Goal: Entertainment & Leisure: Consume media (video, audio)

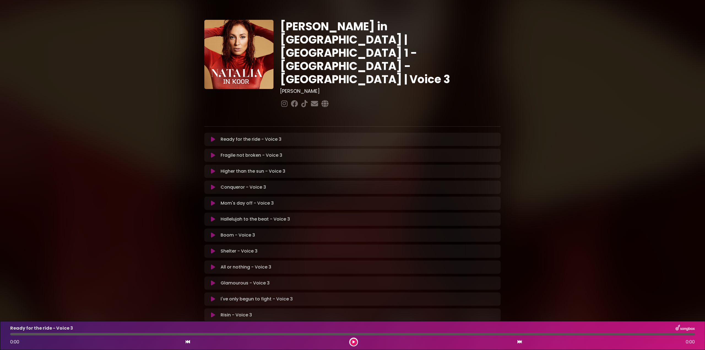
click at [214, 153] on icon at bounding box center [213, 156] width 4 height 6
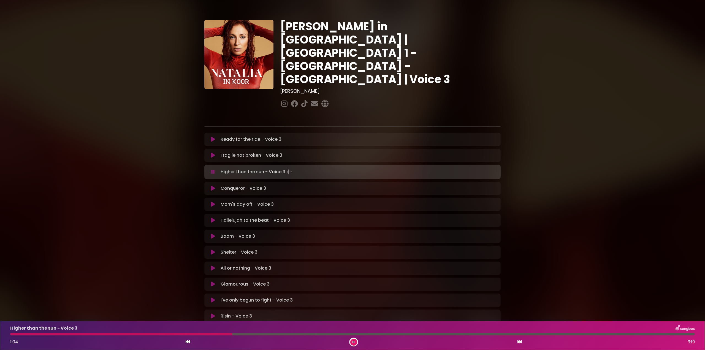
click at [212, 169] on icon at bounding box center [213, 172] width 4 height 6
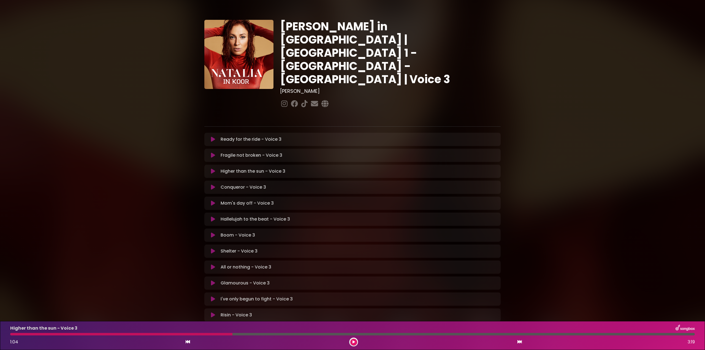
click at [213, 153] on icon at bounding box center [213, 156] width 4 height 6
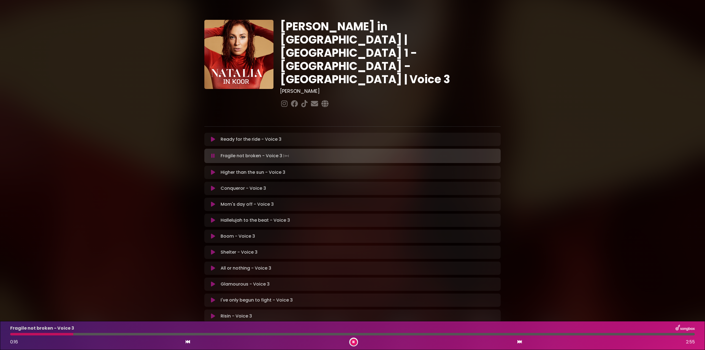
drag, startPoint x: 122, startPoint y: 334, endPoint x: 127, endPoint y: 334, distance: 5.0
click at [122, 334] on div at bounding box center [352, 334] width 685 height 2
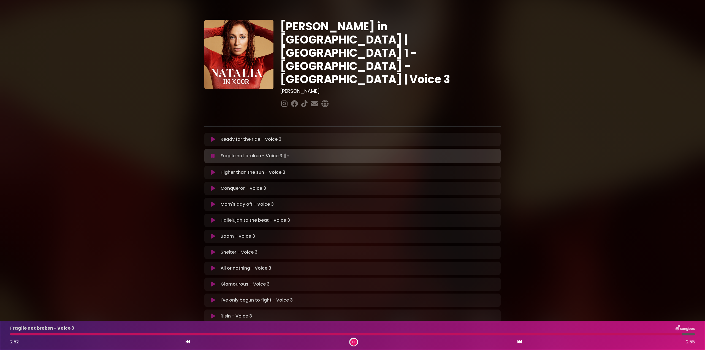
click at [215, 153] on icon at bounding box center [213, 156] width 4 height 6
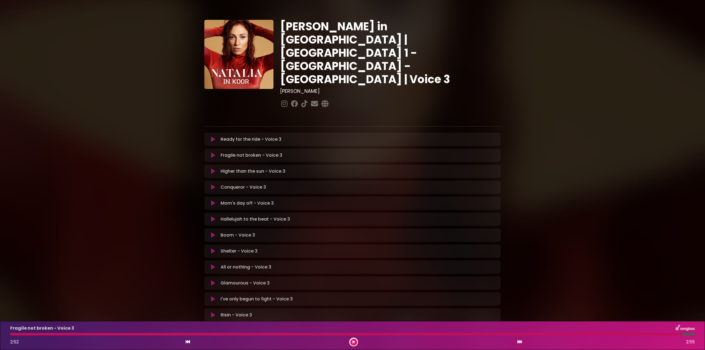
click at [213, 169] on icon at bounding box center [213, 172] width 4 height 6
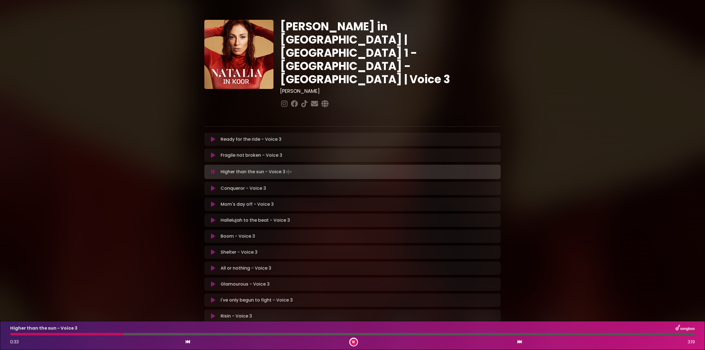
click at [91, 334] on div at bounding box center [66, 334] width 113 height 2
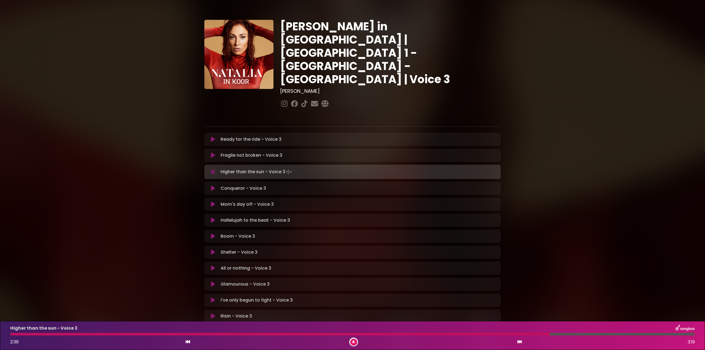
click at [212, 169] on icon at bounding box center [213, 172] width 4 height 6
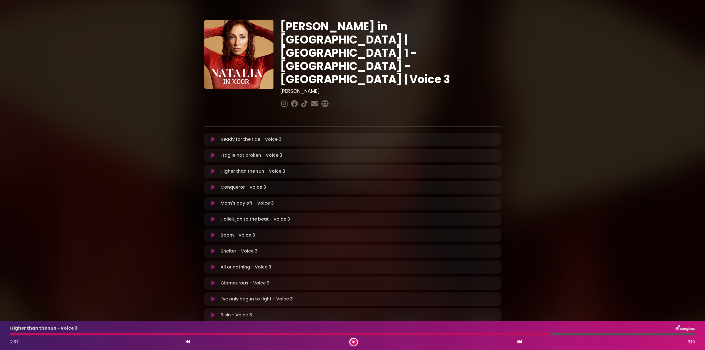
click at [213, 185] on icon at bounding box center [213, 188] width 4 height 6
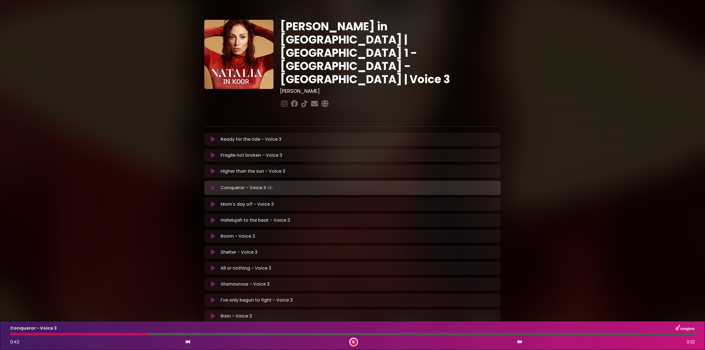
click at [212, 185] on icon at bounding box center [213, 188] width 4 height 6
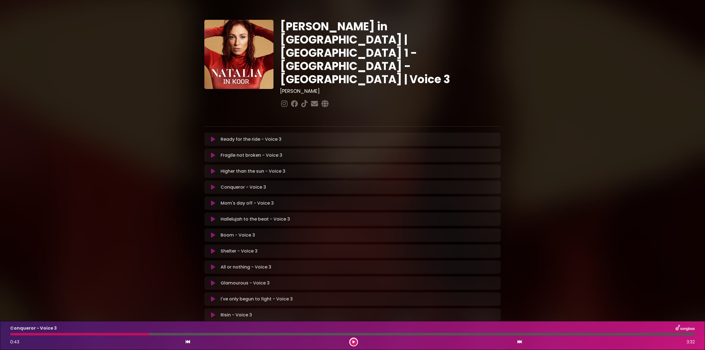
click at [212, 185] on icon at bounding box center [213, 188] width 4 height 6
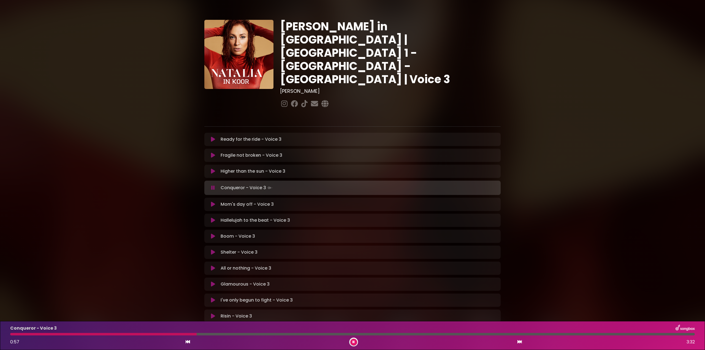
click at [149, 333] on div at bounding box center [103, 334] width 186 height 2
click at [354, 341] on icon at bounding box center [354, 341] width 2 height 3
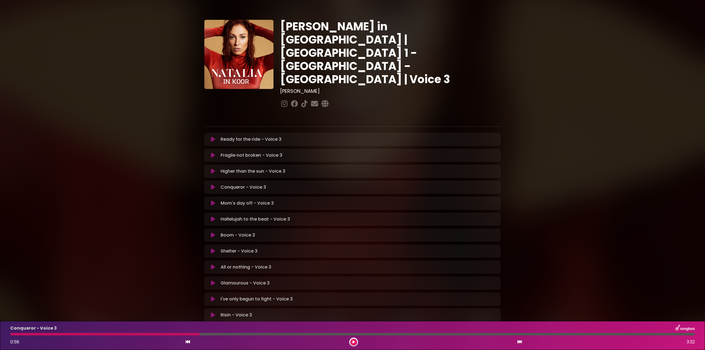
click at [354, 342] on icon at bounding box center [354, 341] width 2 height 3
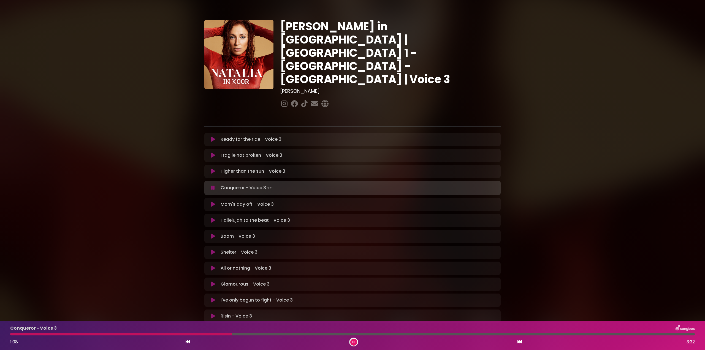
drag, startPoint x: 355, startPoint y: 343, endPoint x: 336, endPoint y: 345, distance: 18.6
click at [354, 343] on button at bounding box center [353, 342] width 7 height 7
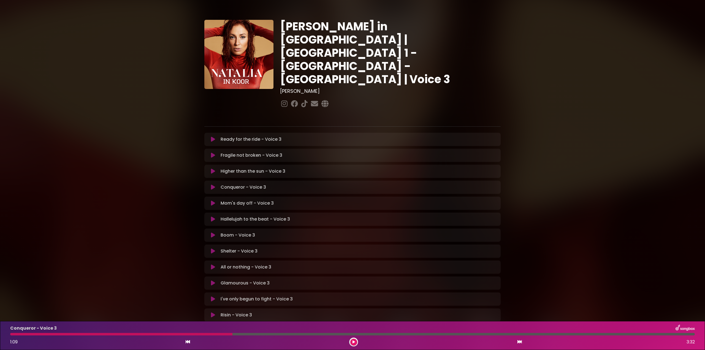
click at [173, 333] on div at bounding box center [121, 334] width 222 height 2
click at [174, 335] on div at bounding box center [121, 334] width 222 height 2
click at [353, 342] on icon at bounding box center [354, 341] width 2 height 3
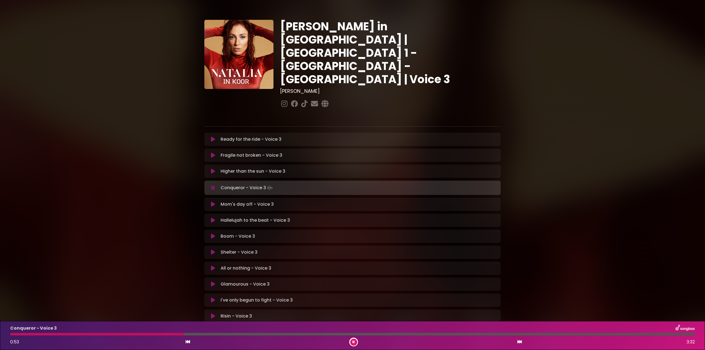
click at [128, 334] on div at bounding box center [97, 334] width 174 height 2
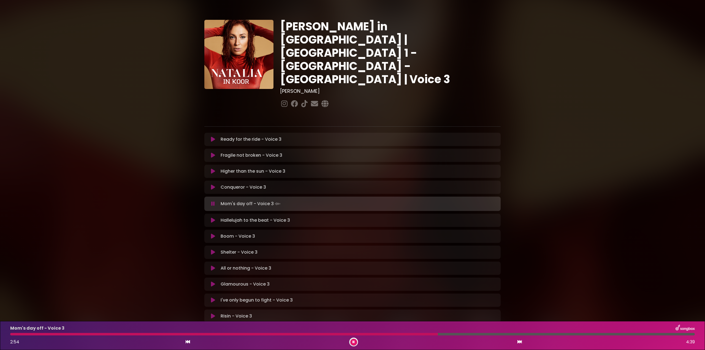
drag, startPoint x: 352, startPoint y: 340, endPoint x: 301, endPoint y: 304, distance: 62.4
click at [351, 339] on div at bounding box center [353, 342] width 9 height 9
click at [214, 201] on icon at bounding box center [213, 204] width 4 height 6
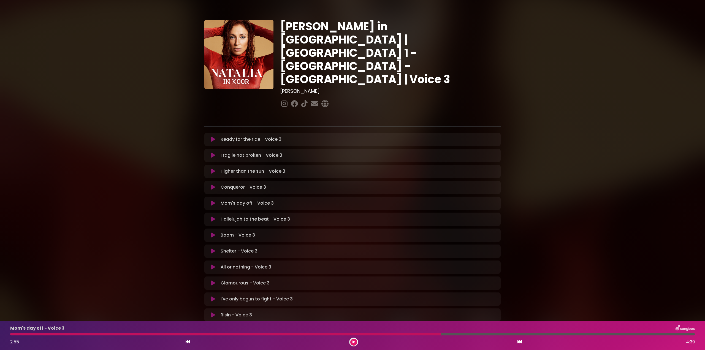
click at [213, 216] on icon at bounding box center [213, 219] width 4 height 6
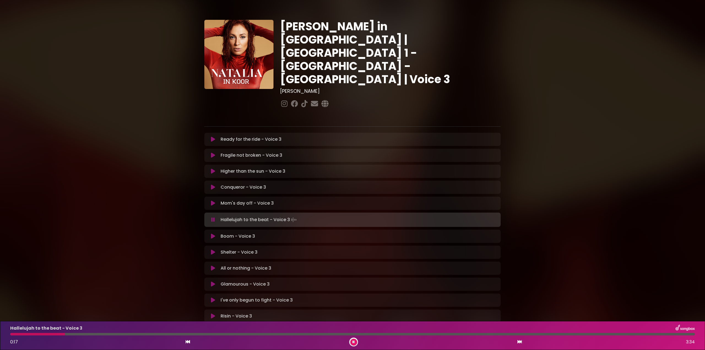
click at [12, 334] on div at bounding box center [37, 334] width 55 height 2
click at [13, 334] on div at bounding box center [78, 334] width 137 height 2
click at [35, 333] on div "Hallelujah to the beat - Voice 3 0:24 3:34" at bounding box center [352, 336] width 691 height 22
click at [37, 334] on div at bounding box center [23, 334] width 27 height 2
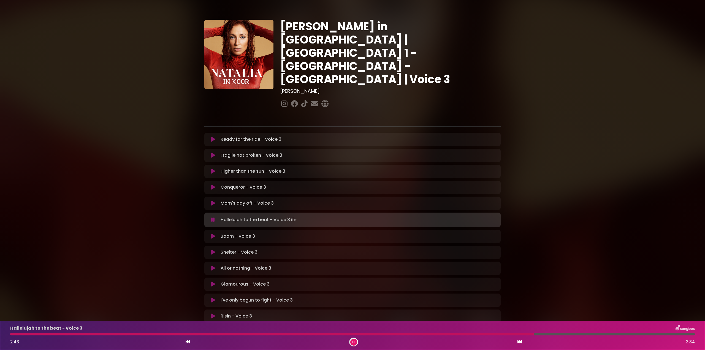
click at [443, 334] on div at bounding box center [272, 334] width 524 height 2
click at [498, 334] on div at bounding box center [290, 334] width 561 height 2
click at [403, 333] on div at bounding box center [265, 334] width 511 height 2
click at [403, 334] on div at bounding box center [268, 334] width 516 height 2
click at [449, 334] on div at bounding box center [352, 334] width 685 height 2
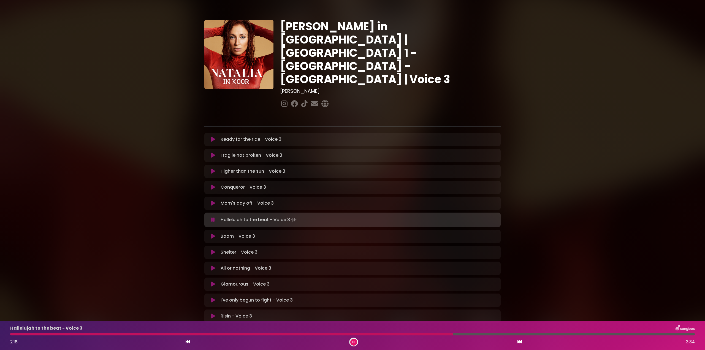
click at [462, 334] on div at bounding box center [352, 334] width 685 height 2
click at [444, 333] on div at bounding box center [253, 334] width 487 height 2
click at [353, 340] on button at bounding box center [353, 342] width 7 height 7
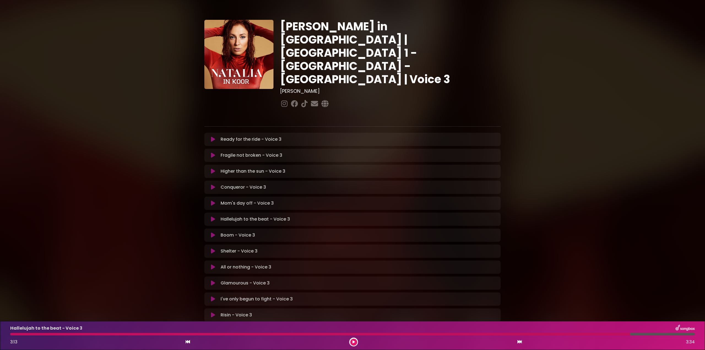
click at [213, 232] on icon at bounding box center [213, 235] width 4 height 6
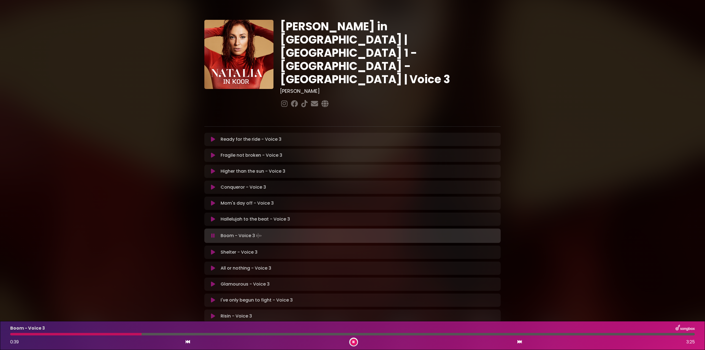
click at [96, 334] on div at bounding box center [75, 334] width 131 height 2
click at [72, 334] on div at bounding box center [57, 334] width 94 height 2
click at [246, 334] on div at bounding box center [149, 334] width 279 height 2
click at [191, 334] on div at bounding box center [134, 334] width 249 height 2
click at [195, 335] on div at bounding box center [102, 334] width 185 height 2
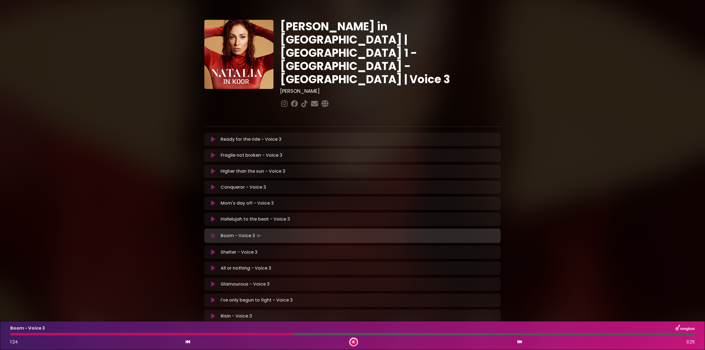
click at [210, 334] on div at bounding box center [151, 334] width 283 height 2
click at [197, 334] on div at bounding box center [131, 334] width 242 height 2
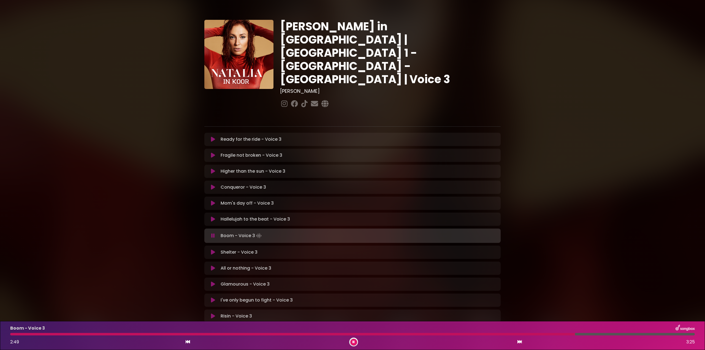
click at [189, 335] on div at bounding box center [292, 334] width 565 height 2
click at [212, 233] on icon at bounding box center [213, 236] width 4 height 6
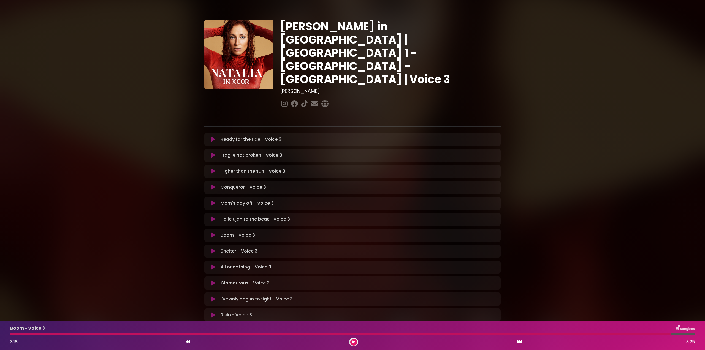
click at [212, 248] on icon at bounding box center [213, 251] width 4 height 6
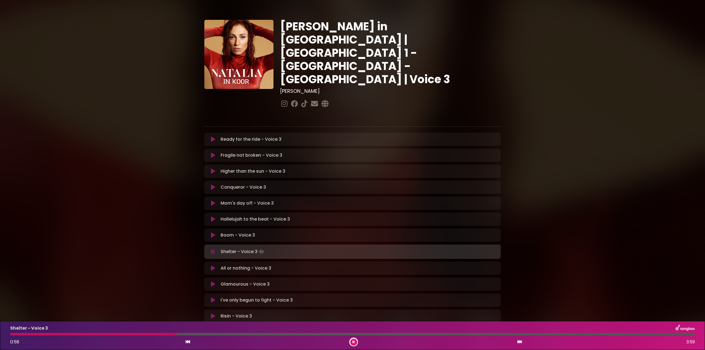
click at [124, 334] on div at bounding box center [93, 334] width 166 height 2
click at [98, 334] on div at bounding box center [84, 334] width 148 height 2
click at [292, 335] on div at bounding box center [179, 334] width 338 height 2
click at [211, 333] on div "Shelter - Voice 3 1:40 3:59" at bounding box center [352, 336] width 691 height 22
click at [192, 334] on div at bounding box center [154, 334] width 289 height 2
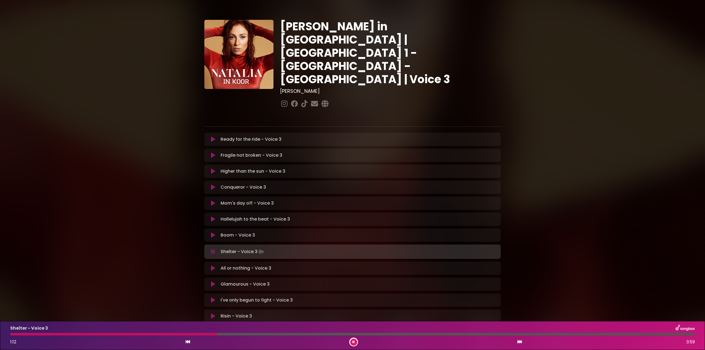
click at [177, 333] on div "Shelter - Voice 3 1:12 3:59" at bounding box center [352, 336] width 691 height 22
click at [177, 334] on div at bounding box center [114, 334] width 209 height 2
click at [181, 335] on div at bounding box center [113, 334] width 206 height 2
click at [213, 249] on icon at bounding box center [213, 252] width 4 height 6
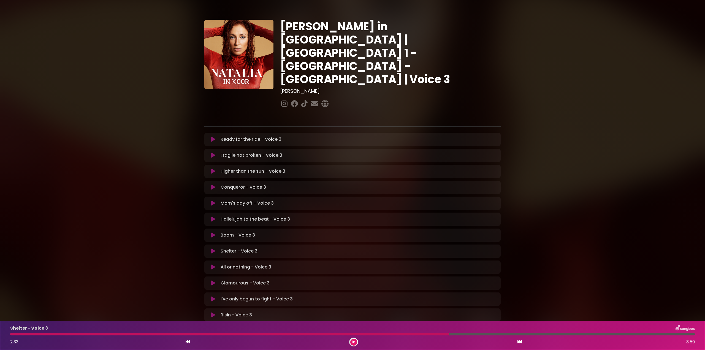
click at [327, 334] on div at bounding box center [229, 334] width 439 height 2
click at [346, 334] on div at bounding box center [229, 334] width 439 height 2
click at [353, 342] on icon at bounding box center [354, 341] width 2 height 3
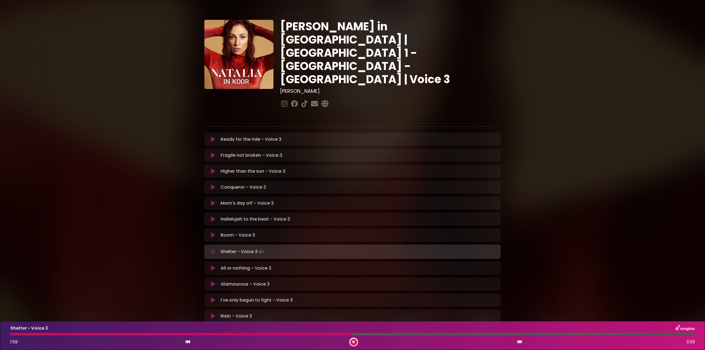
click at [209, 334] on div at bounding box center [181, 334] width 342 height 2
click at [152, 335] on div "Shelter - Voice 3 1:14 3:59" at bounding box center [352, 336] width 691 height 22
click at [153, 333] on div at bounding box center [118, 334] width 216 height 2
click at [150, 333] on div at bounding box center [217, 334] width 415 height 2
click at [184, 333] on div at bounding box center [121, 334] width 222 height 2
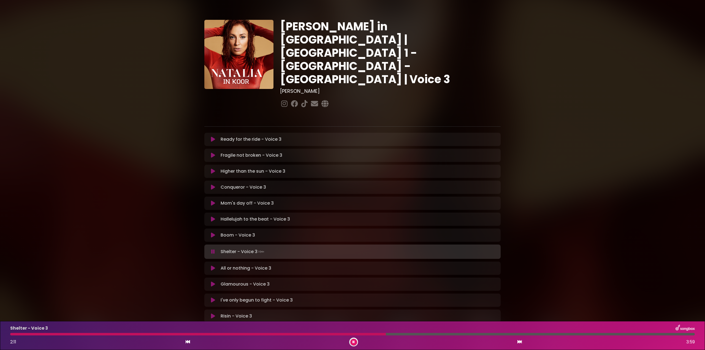
click at [133, 334] on div at bounding box center [198, 334] width 376 height 2
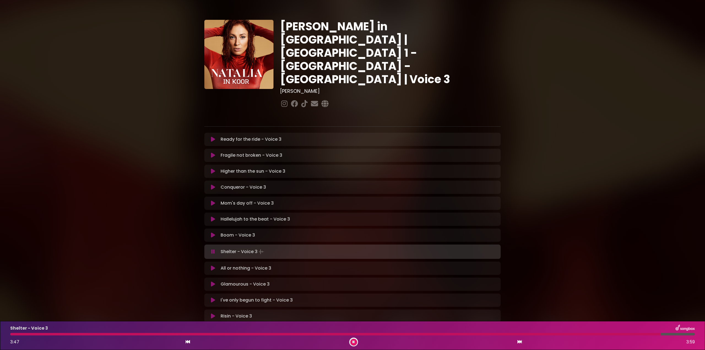
click at [350, 342] on div at bounding box center [353, 342] width 9 height 9
click at [490, 332] on div "Shelter - Voice 3 3:49 3:59" at bounding box center [352, 336] width 691 height 22
click at [353, 342] on icon at bounding box center [354, 341] width 2 height 3
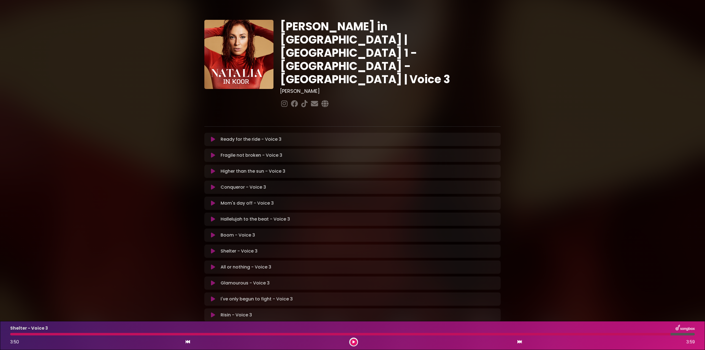
click at [515, 332] on div "Shelter - Voice 3 3:50 3:59" at bounding box center [352, 336] width 691 height 22
click at [514, 334] on div at bounding box center [340, 334] width 660 height 2
click at [355, 344] on button at bounding box center [353, 342] width 7 height 7
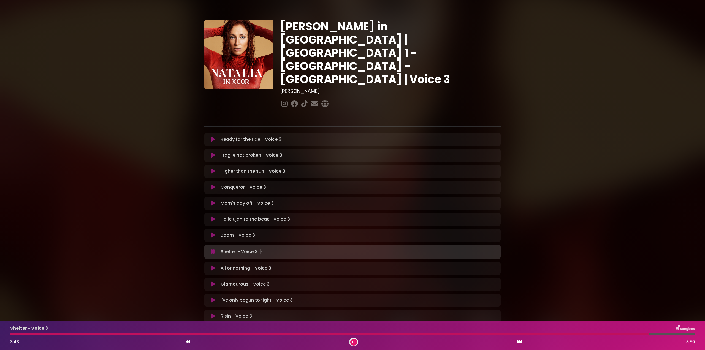
click at [533, 333] on div at bounding box center [329, 334] width 639 height 2
click at [353, 343] on icon at bounding box center [354, 341] width 2 height 3
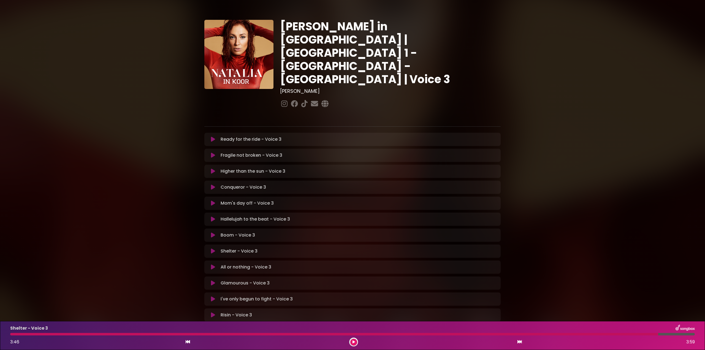
click at [491, 333] on div "Shelter - Voice 3 3:46 3:59" at bounding box center [352, 336] width 691 height 22
click at [354, 341] on icon at bounding box center [354, 341] width 2 height 3
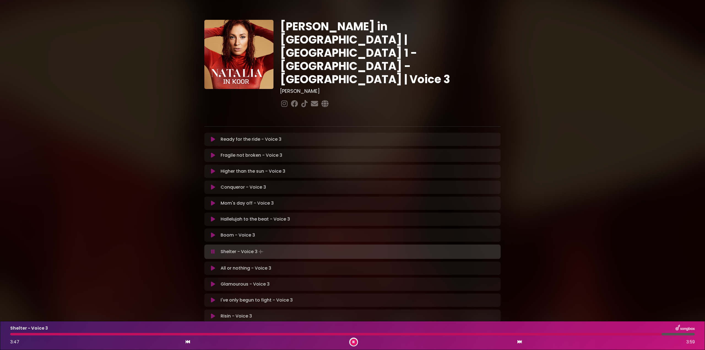
click at [383, 334] on div at bounding box center [336, 334] width 652 height 2
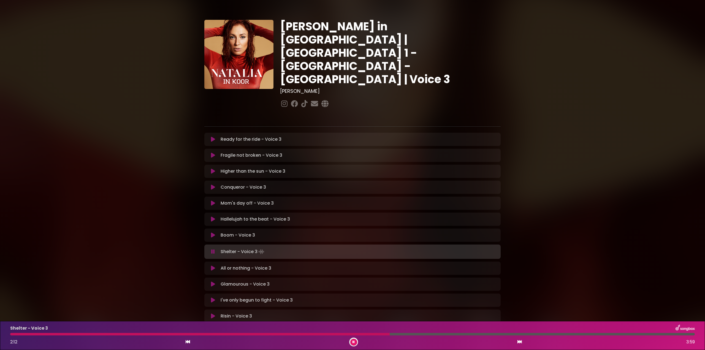
click at [444, 334] on div at bounding box center [352, 334] width 685 height 2
click at [475, 334] on div at bounding box center [352, 334] width 685 height 2
click at [527, 334] on div at bounding box center [352, 334] width 685 height 2
click at [540, 334] on div at bounding box center [326, 334] width 632 height 2
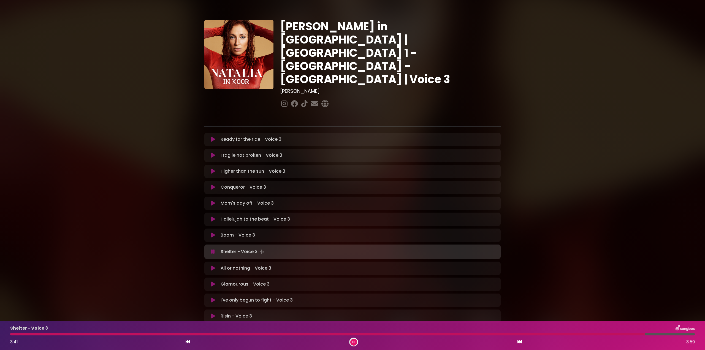
click at [464, 333] on div "Shelter - Voice 3 3:41 3:59" at bounding box center [352, 336] width 691 height 22
click at [491, 333] on div "Shelter - Voice 3 3:42 3:59" at bounding box center [352, 336] width 691 height 22
click at [492, 334] on div at bounding box center [329, 334] width 639 height 2
click at [352, 340] on button at bounding box center [353, 342] width 7 height 7
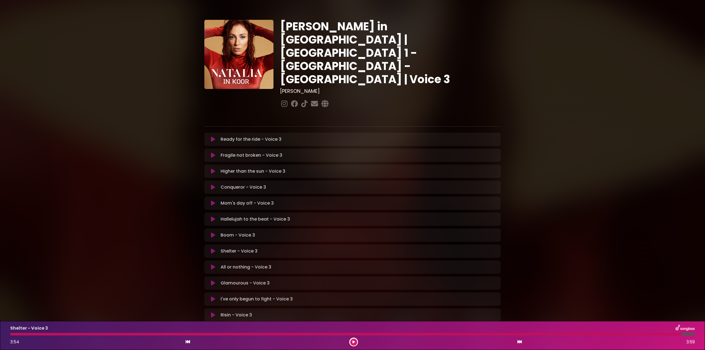
click at [212, 264] on icon at bounding box center [213, 267] width 4 height 6
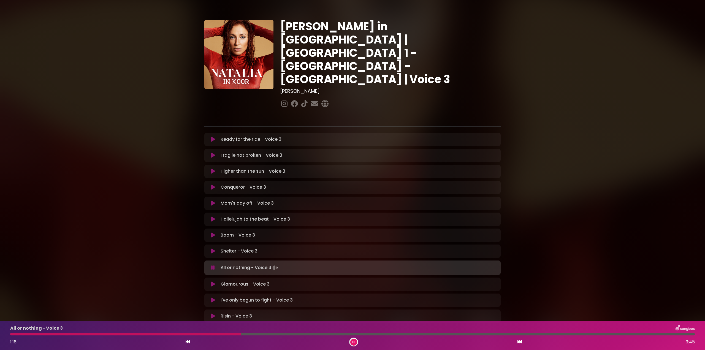
click at [130, 335] on div at bounding box center [125, 334] width 231 height 2
click at [53, 335] on div at bounding box center [73, 334] width 126 height 2
click at [102, 334] on div at bounding box center [120, 334] width 220 height 2
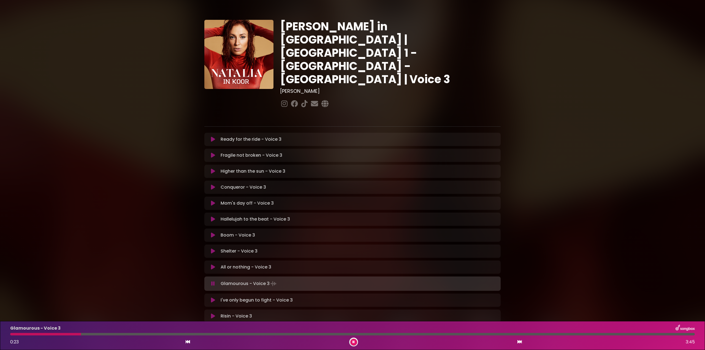
click at [213, 281] on icon at bounding box center [213, 284] width 4 height 6
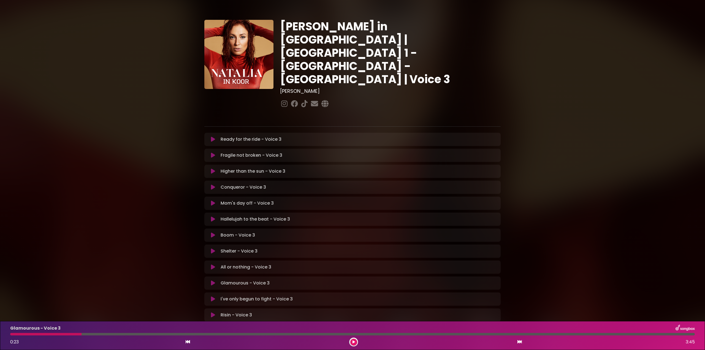
click at [529, 333] on div "Glamourous - Voice 3 0:23 3:45" at bounding box center [352, 336] width 691 height 22
click at [356, 343] on button at bounding box center [353, 342] width 7 height 7
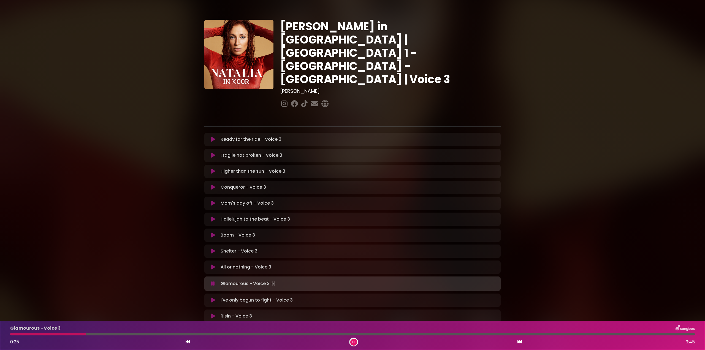
click at [514, 334] on div at bounding box center [352, 334] width 685 height 2
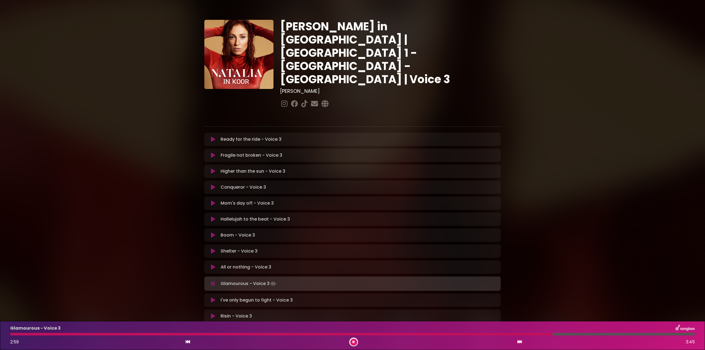
drag, startPoint x: 210, startPoint y: 245, endPoint x: 219, endPoint y: 251, distance: 10.2
click at [211, 264] on button at bounding box center [213, 267] width 11 height 6
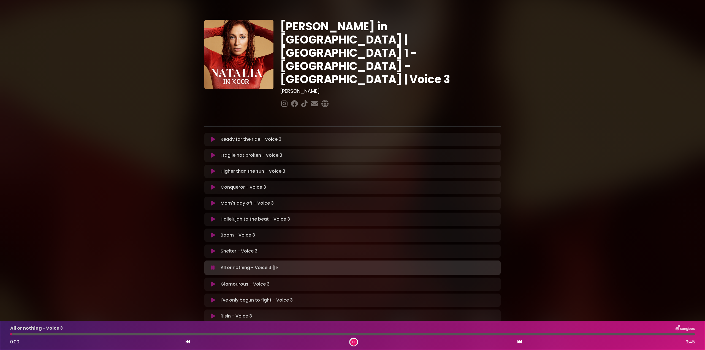
click at [499, 333] on div at bounding box center [352, 334] width 685 height 2
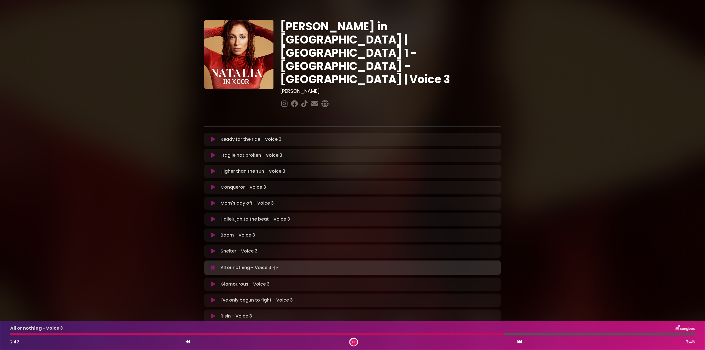
click at [16, 334] on div at bounding box center [257, 334] width 494 height 2
click at [240, 335] on div at bounding box center [187, 334] width 355 height 2
click at [354, 343] on icon at bounding box center [354, 341] width 2 height 3
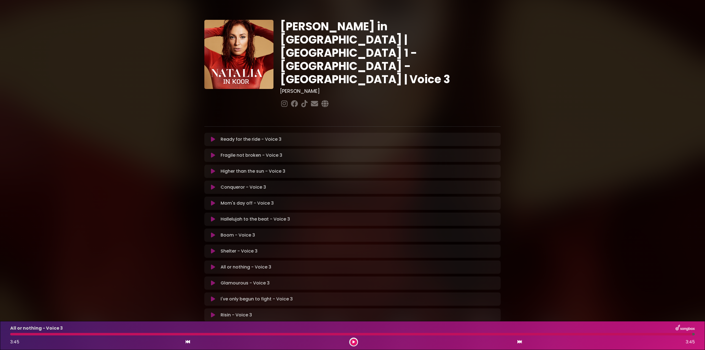
click at [369, 334] on div at bounding box center [351, 334] width 682 height 2
click at [35, 333] on div "All or nothing - Voice 3 3:45 3:45" at bounding box center [352, 336] width 691 height 22
click at [354, 341] on icon at bounding box center [354, 341] width 2 height 3
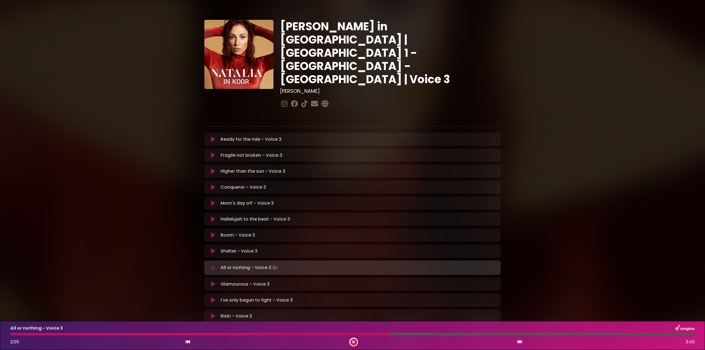
click at [25, 334] on div at bounding box center [200, 334] width 380 height 2
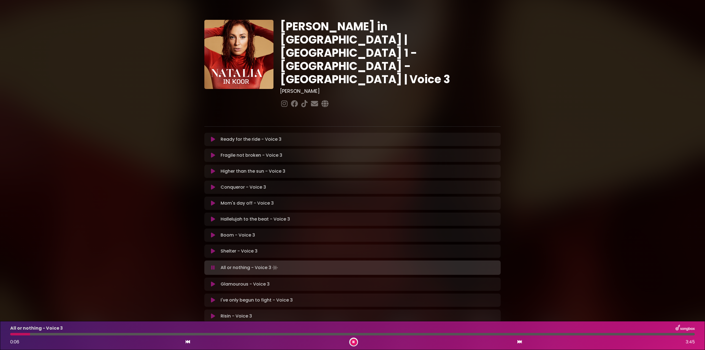
click at [53, 334] on div at bounding box center [352, 334] width 685 height 2
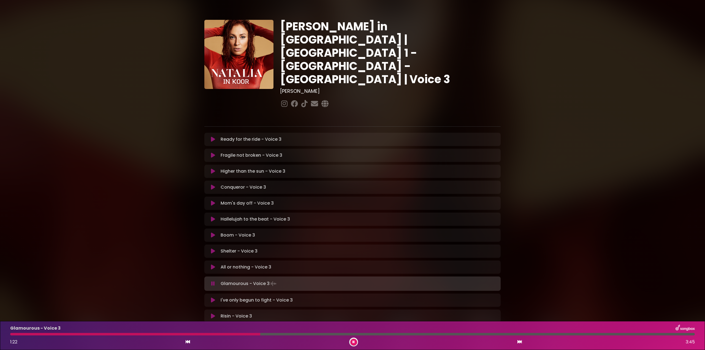
click at [205, 334] on div at bounding box center [135, 334] width 250 height 2
click at [196, 334] on div at bounding box center [128, 334] width 237 height 2
click at [46, 334] on div at bounding box center [157, 334] width 294 height 2
click at [54, 334] on div at bounding box center [61, 334] width 102 height 2
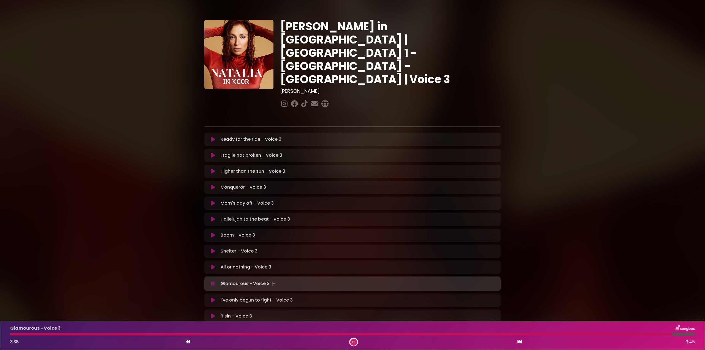
drag, startPoint x: 212, startPoint y: 263, endPoint x: 208, endPoint y: 275, distance: 11.8
click at [212, 281] on icon at bounding box center [213, 284] width 4 height 6
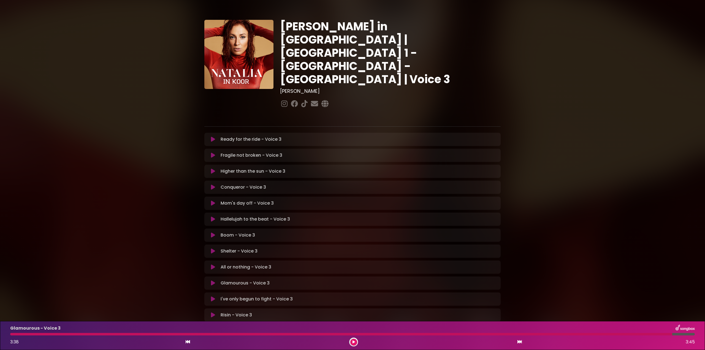
click at [214, 280] on icon at bounding box center [213, 283] width 4 height 6
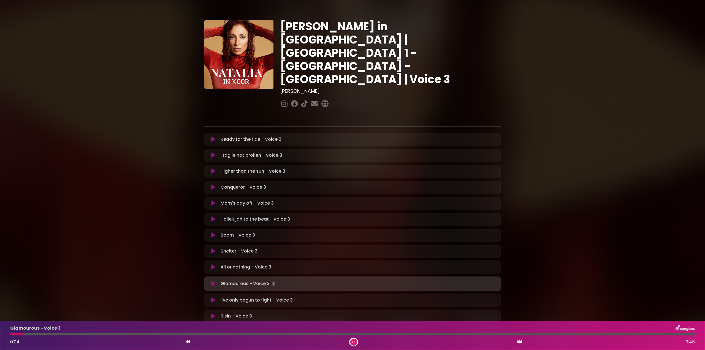
click at [23, 334] on div at bounding box center [16, 334] width 13 height 2
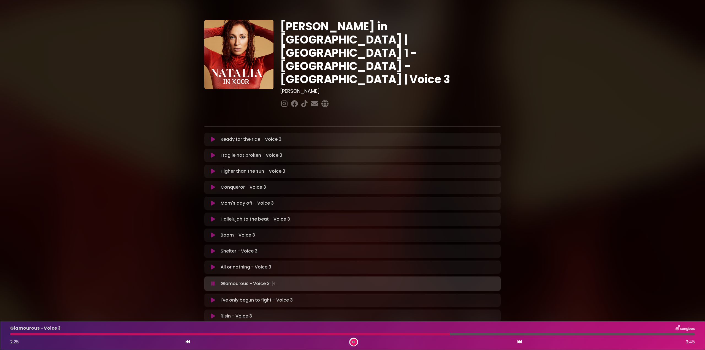
click at [361, 335] on div at bounding box center [230, 334] width 440 height 2
click at [349, 334] on div at bounding box center [215, 334] width 410 height 2
click at [391, 335] on div at bounding box center [211, 334] width 403 height 2
click at [395, 333] on div "Glamourous - Voice 3 2:11 3:45" at bounding box center [352, 336] width 691 height 22
click at [399, 334] on div at bounding box center [211, 334] width 402 height 2
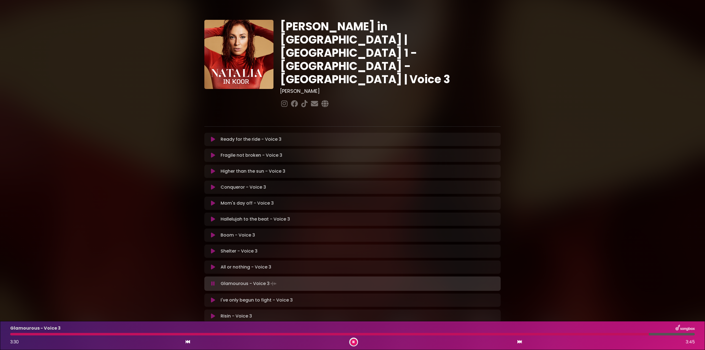
click at [213, 281] on icon at bounding box center [213, 284] width 4 height 6
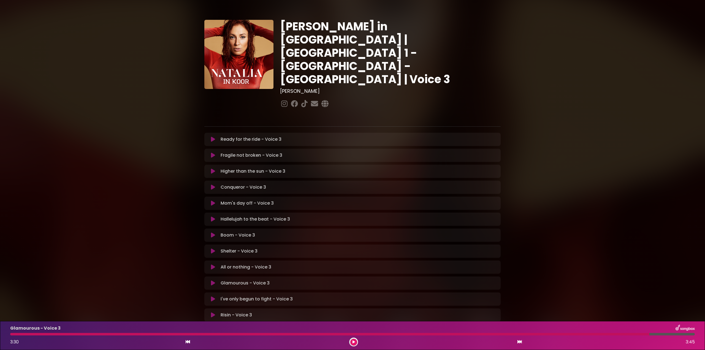
click at [212, 296] on icon at bounding box center [213, 299] width 4 height 6
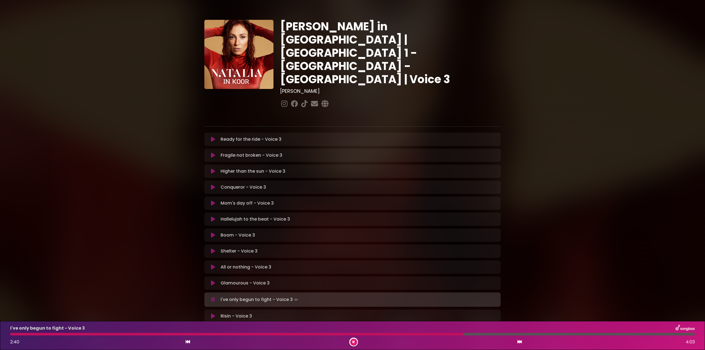
click at [355, 342] on button at bounding box center [353, 342] width 7 height 7
